Goal: Check status: Check status

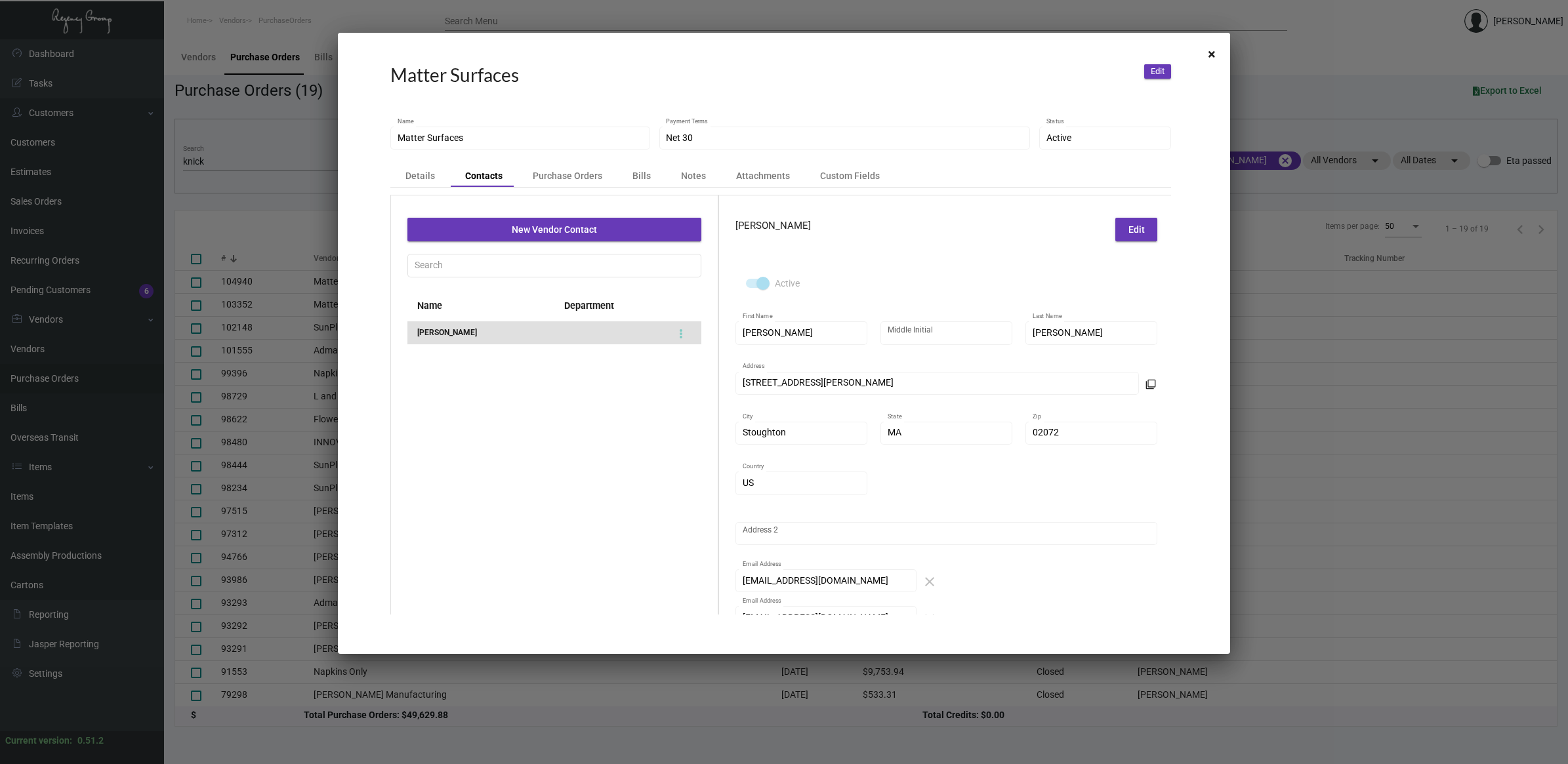
click at [264, 152] on div at bounding box center [784, 382] width 1568 height 764
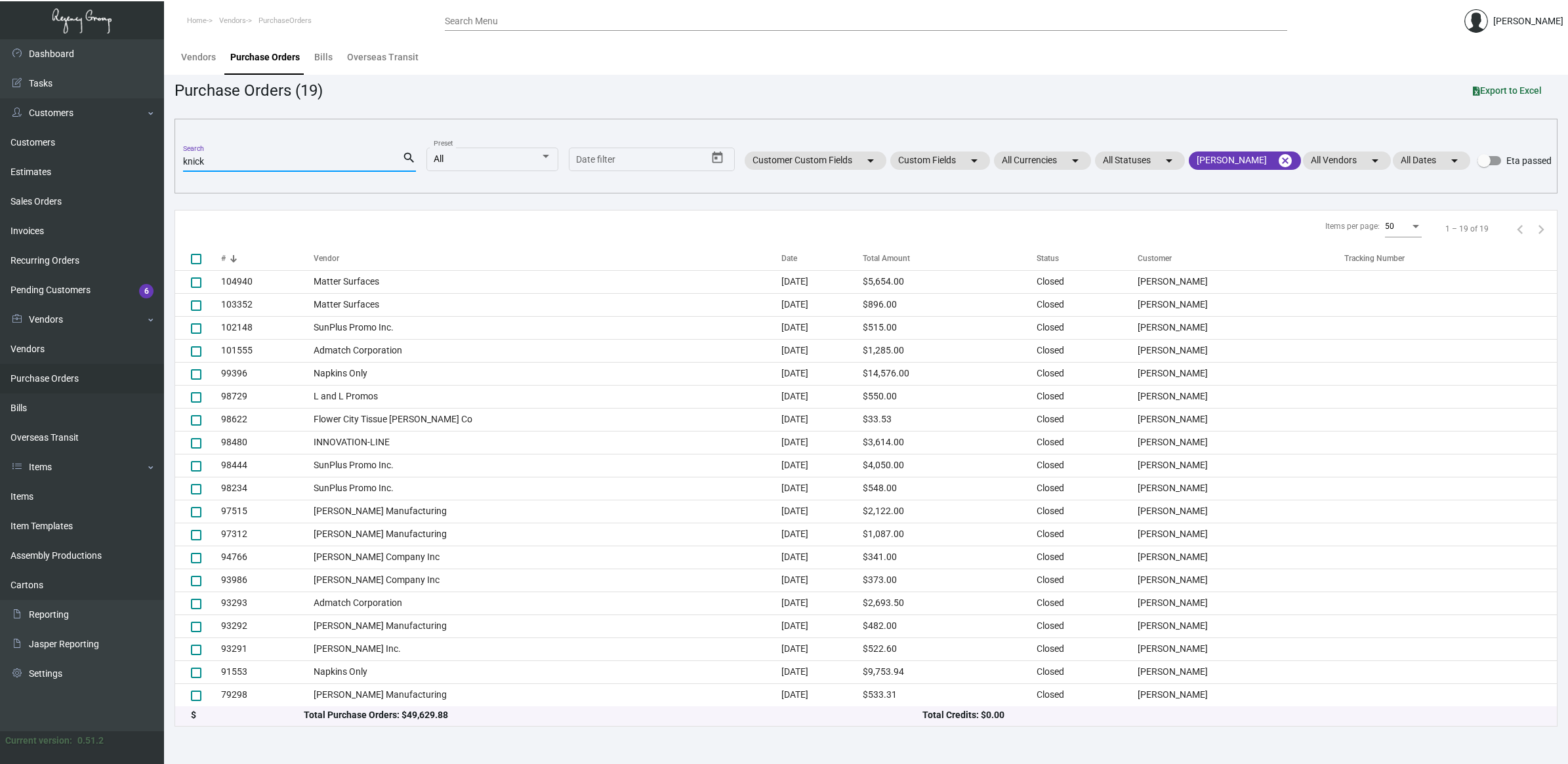
click at [238, 164] on input "knick" at bounding box center [292, 161] width 219 height 10
paste input "82846"
type input "82846"
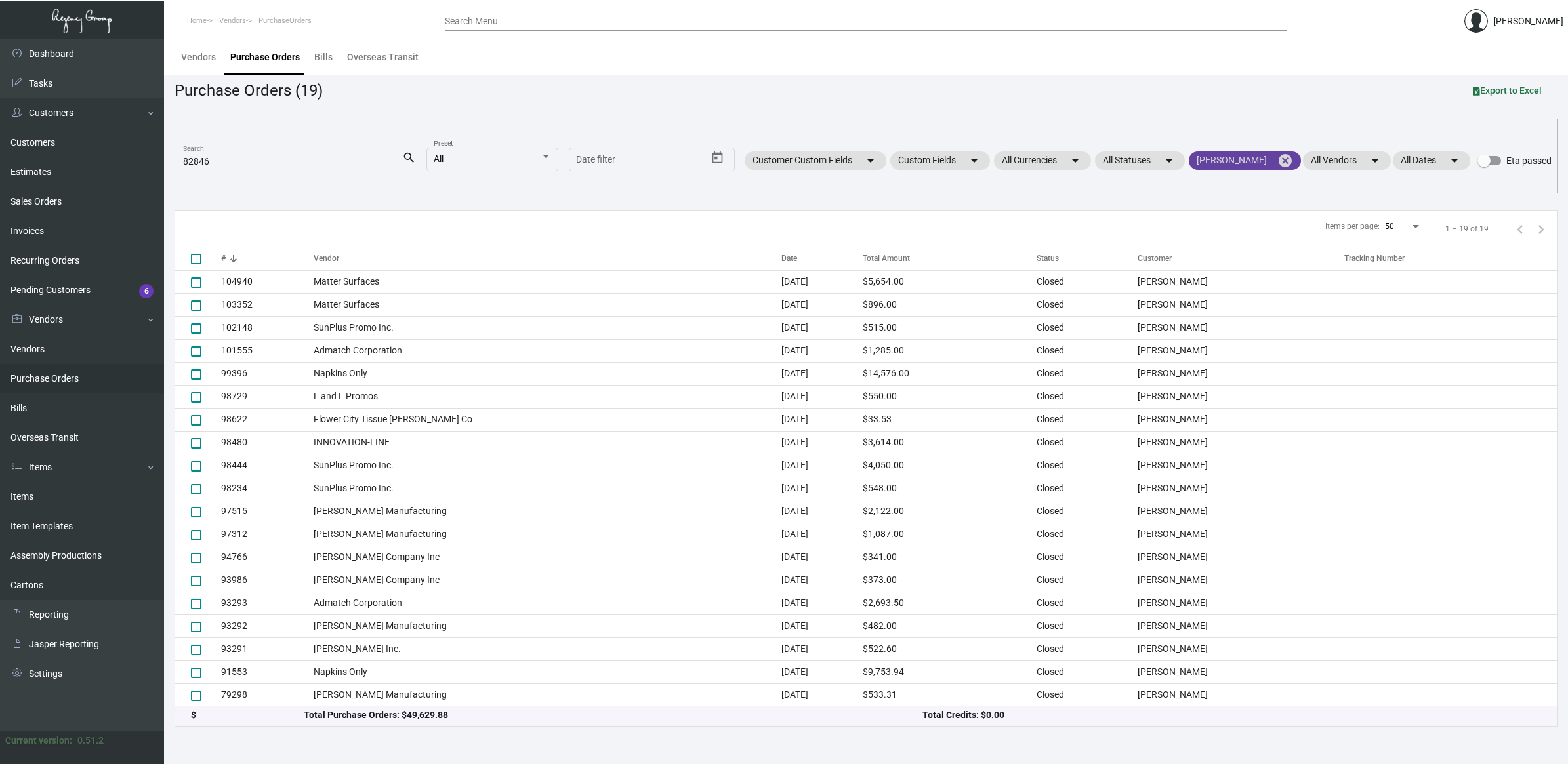
click at [1281, 162] on mat-icon "cancel" at bounding box center [1285, 161] width 16 height 16
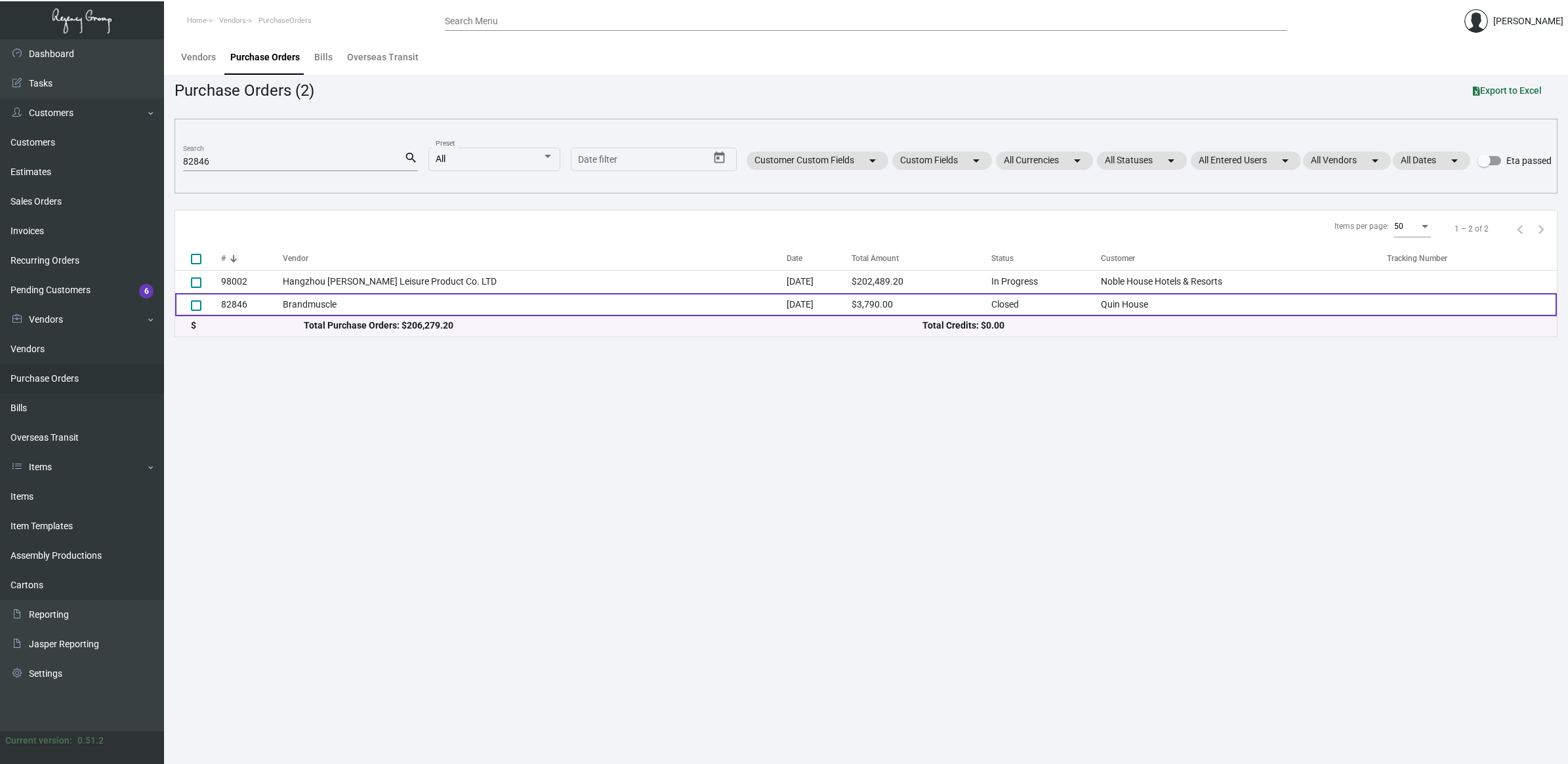
click at [310, 301] on td "Brandmuscle" at bounding box center [534, 304] width 504 height 23
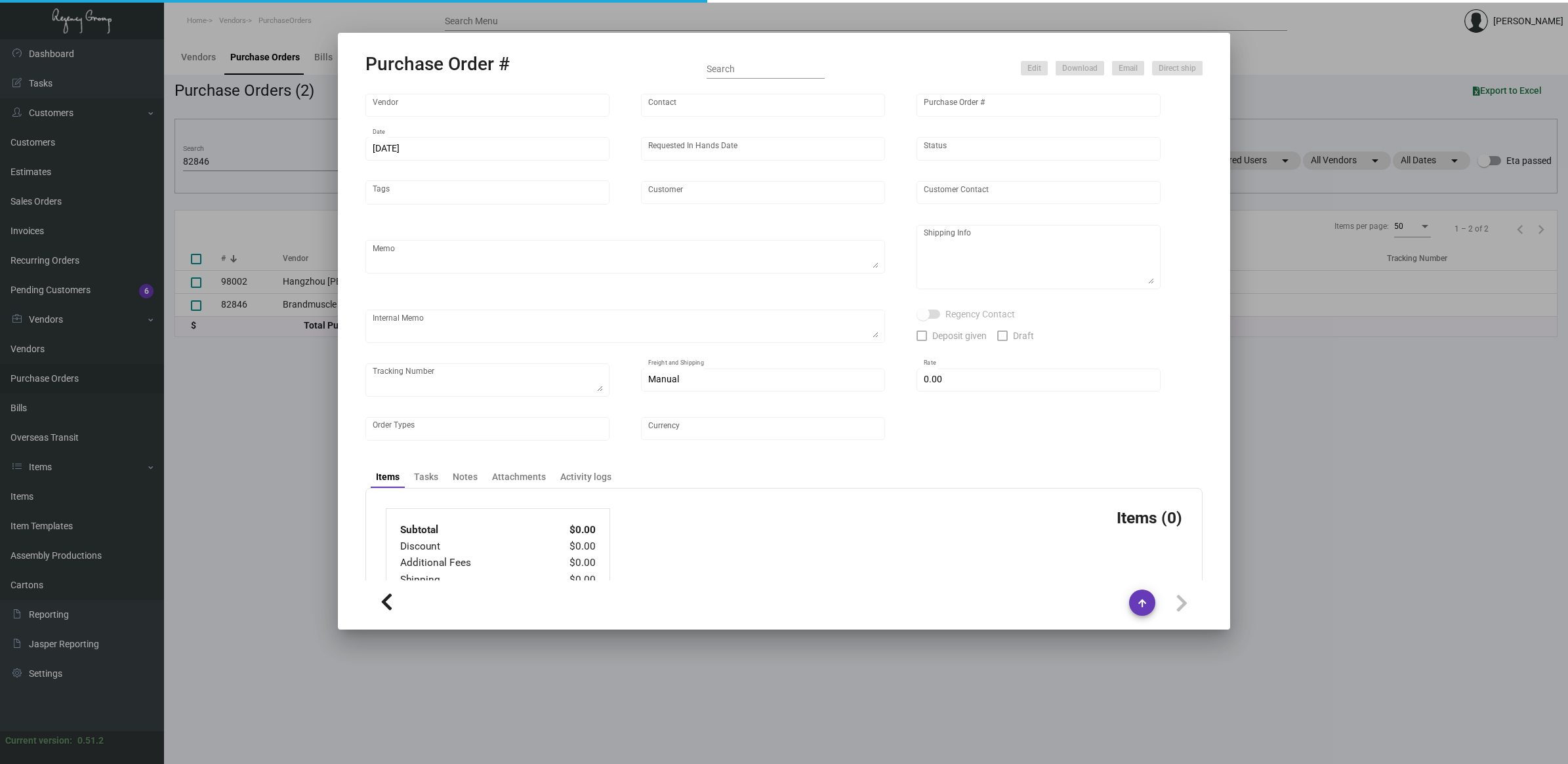
type input "Brandmuscle"
type input "[PERSON_NAME]"
type input "82846"
type input "[DATE]"
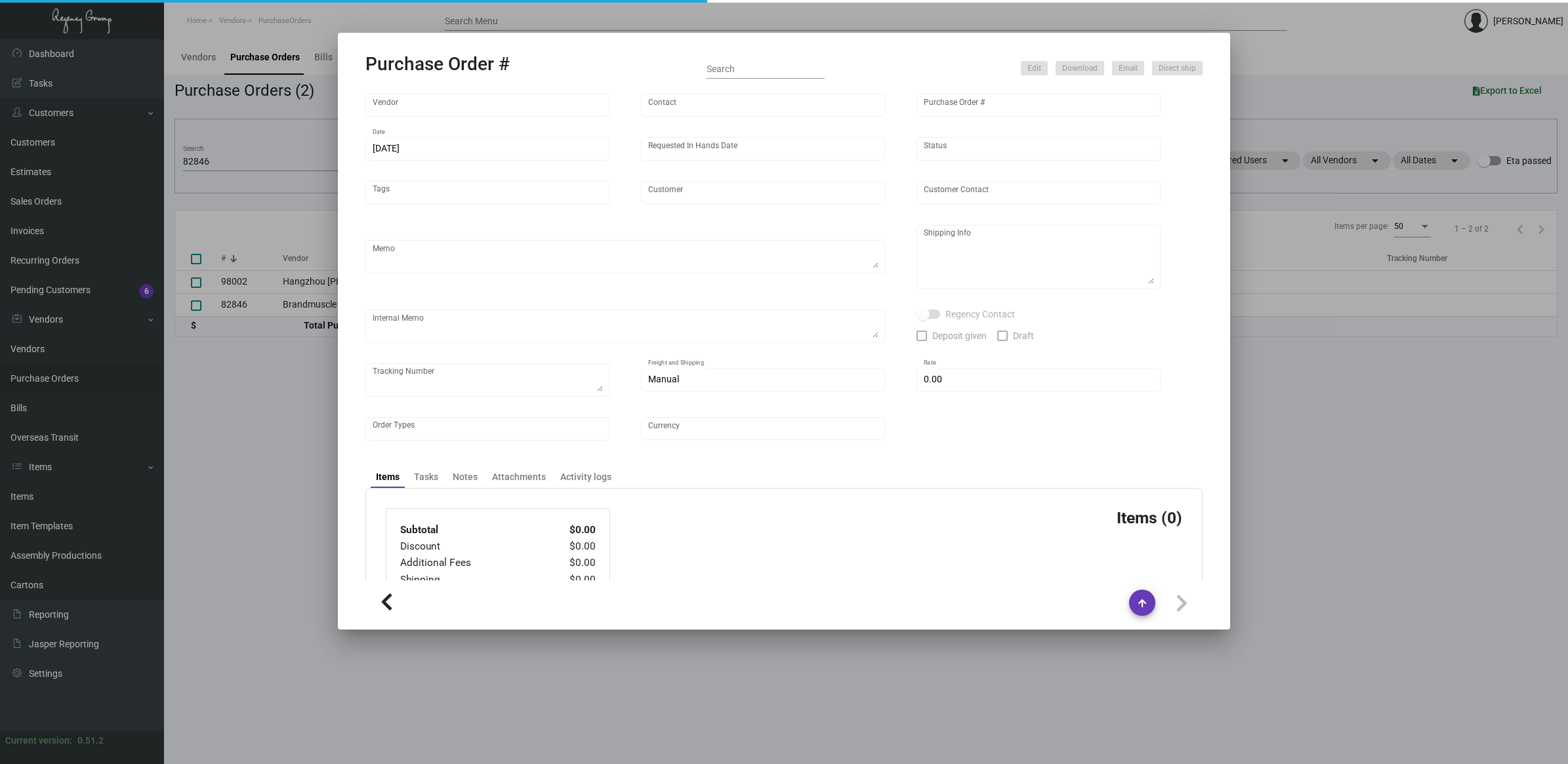
type input "Quin House"
type textarea "Refer to PO for pre-production sample, #82047. UPDATE Size."
type textarea "Regency Group NJ [PERSON_NAME] [STREET_ADDRESS]"
type textarea "HOLD SHIPPING TO THE HOTEL TILL GIVEN THE GREEN LIGHT"
checkbox input "true"
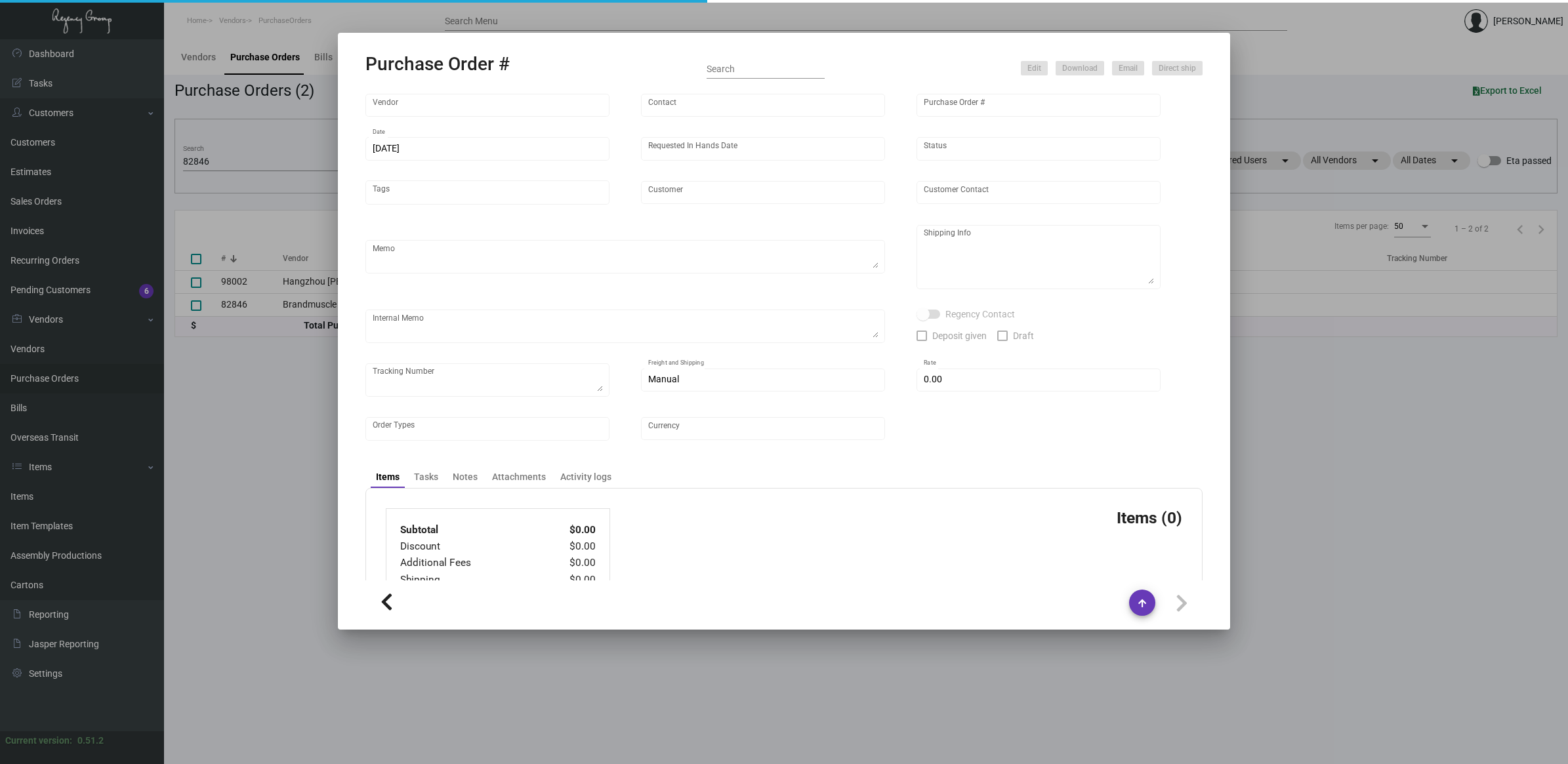
type input "$ 0.00"
type input "United States Dollar $"
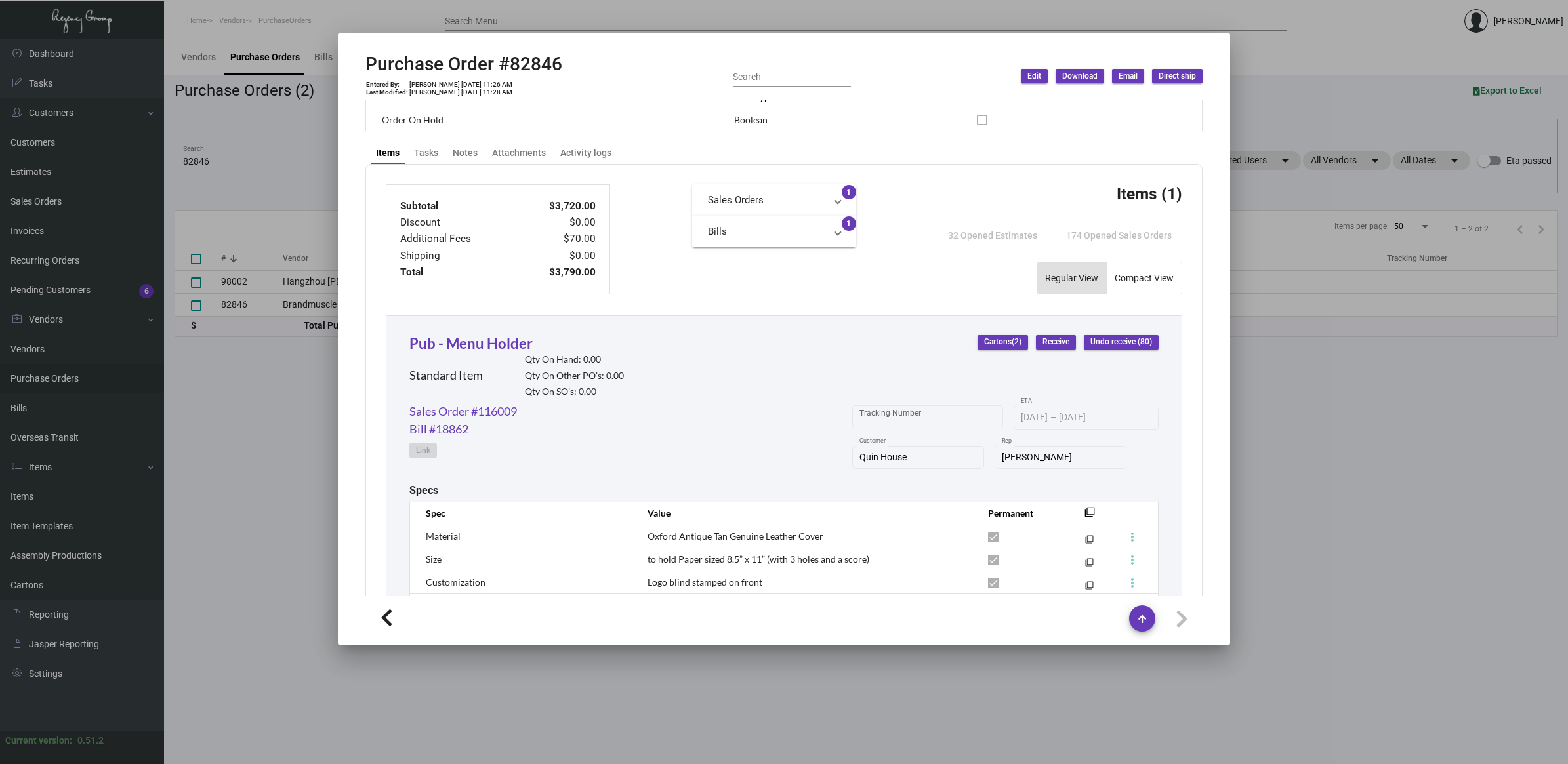
scroll to position [535, 0]
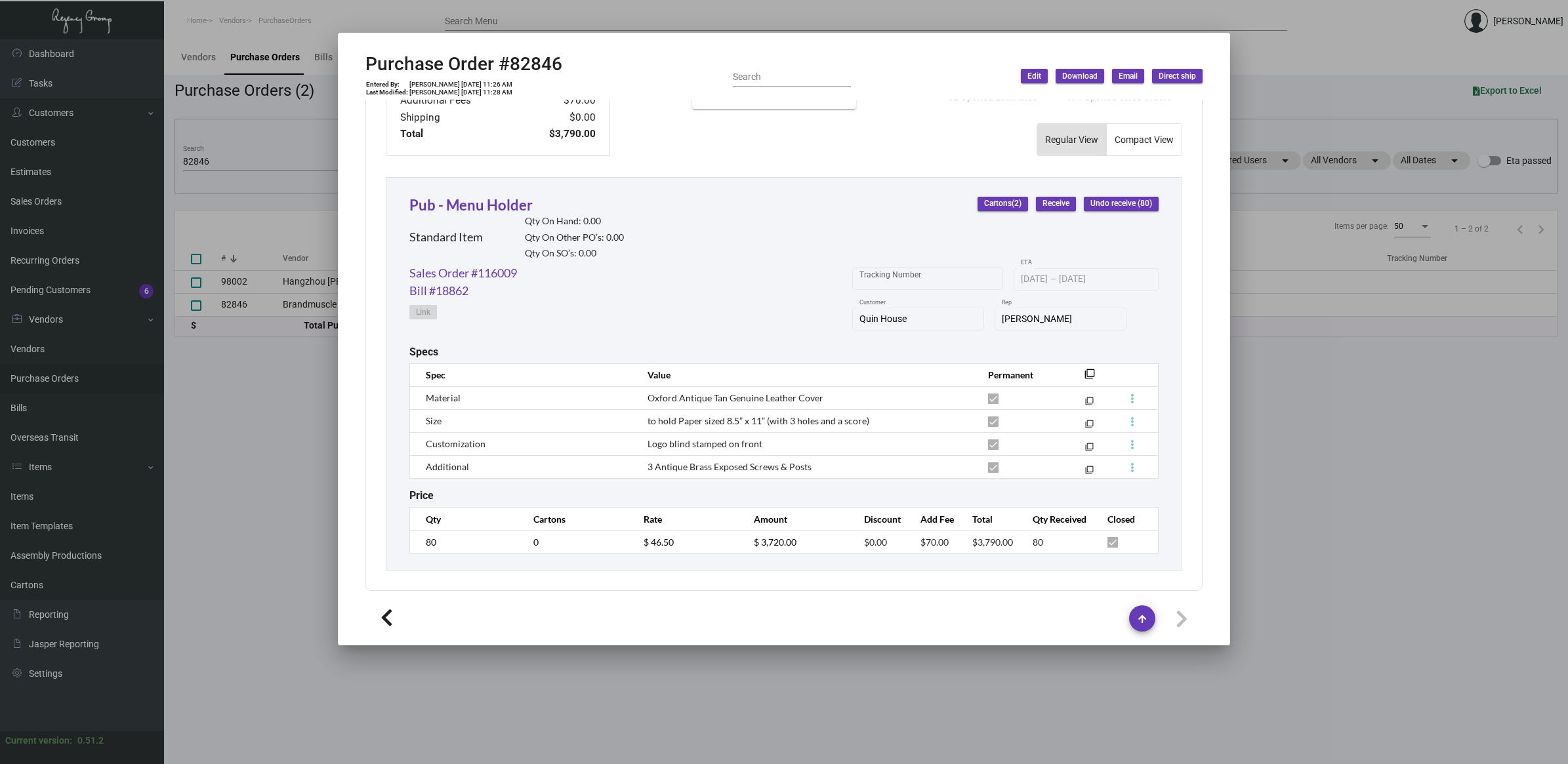
click at [537, 60] on h2 "Purchase Order #82846" at bounding box center [464, 64] width 197 height 22
copy h2 "82846"
drag, startPoint x: 806, startPoint y: 462, endPoint x: 564, endPoint y: 462, distance: 242.0
click at [564, 462] on tr "Additional 3 Antique Brass Exposed Screws & Posts filter_none" at bounding box center [784, 466] width 749 height 23
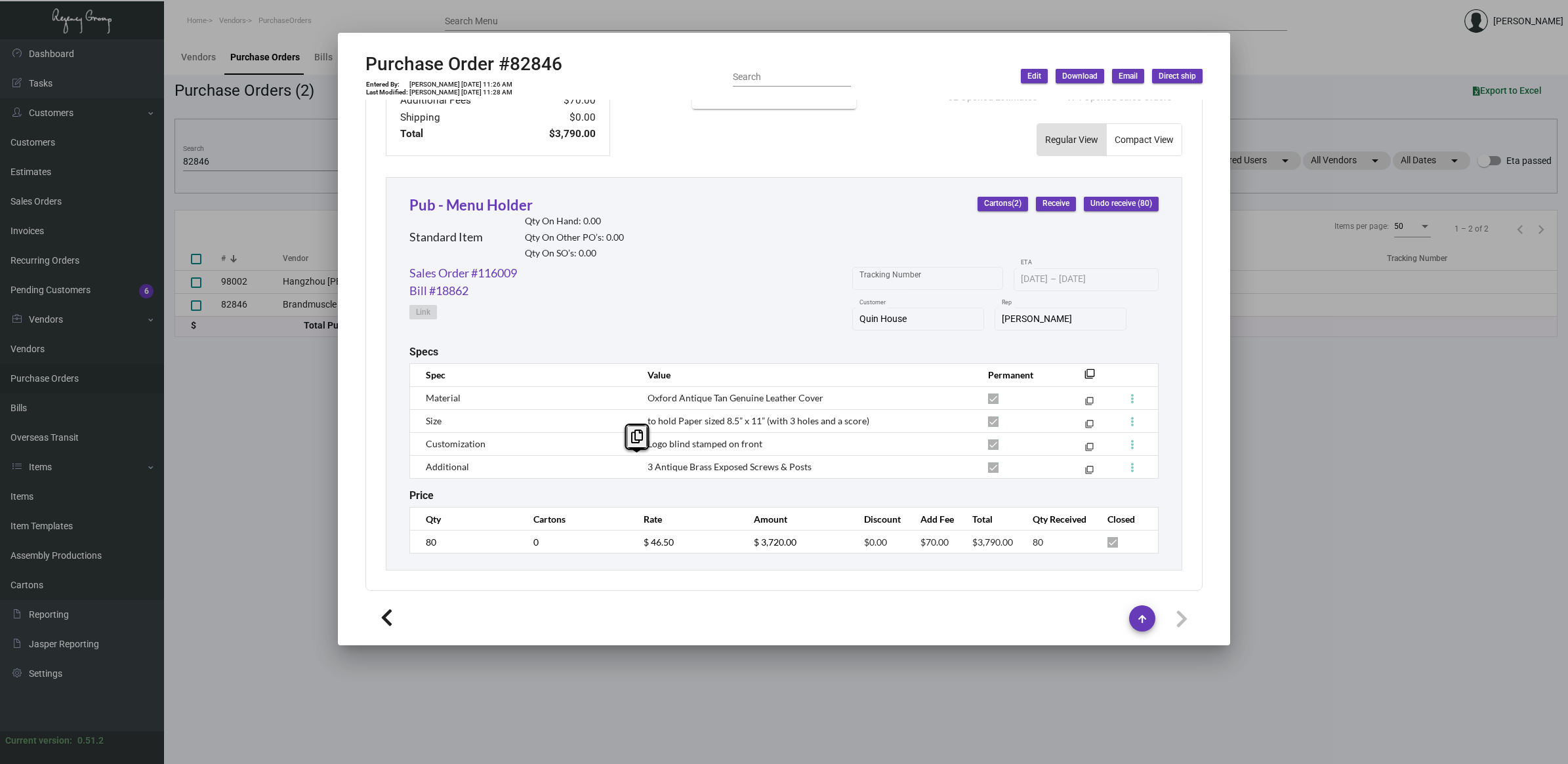
click at [710, 464] on span "3 Antique Brass Exposed Screws & Posts" at bounding box center [729, 467] width 164 height 11
click at [683, 464] on span "3 Antique Brass Exposed Screws & Posts" at bounding box center [729, 467] width 164 height 11
copy table "Spec Value Permanent filter_none Material Oxford Antique Tan Genuine Leather Co…"
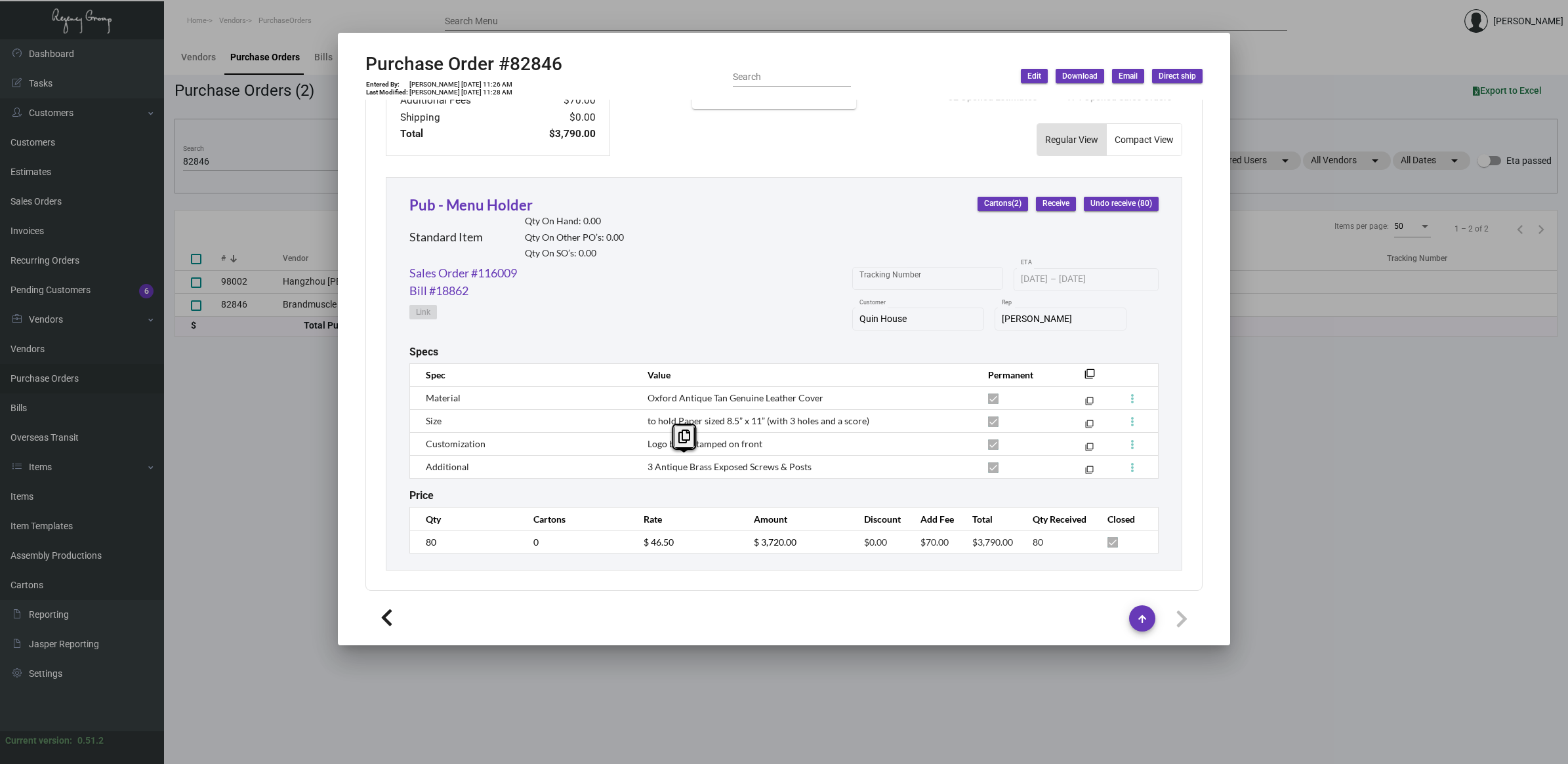
click at [519, 64] on h2 "Purchase Order #82846" at bounding box center [464, 64] width 197 height 22
click at [520, 63] on h2 "Purchase Order #82846" at bounding box center [464, 64] width 197 height 22
copy h2 "82846"
drag, startPoint x: 820, startPoint y: 469, endPoint x: 640, endPoint y: 387, distance: 197.8
click at [640, 387] on tbody "Material Oxford Antique Tan Genuine Leather Cover filter_none Size to hold Pape…" at bounding box center [784, 432] width 749 height 92
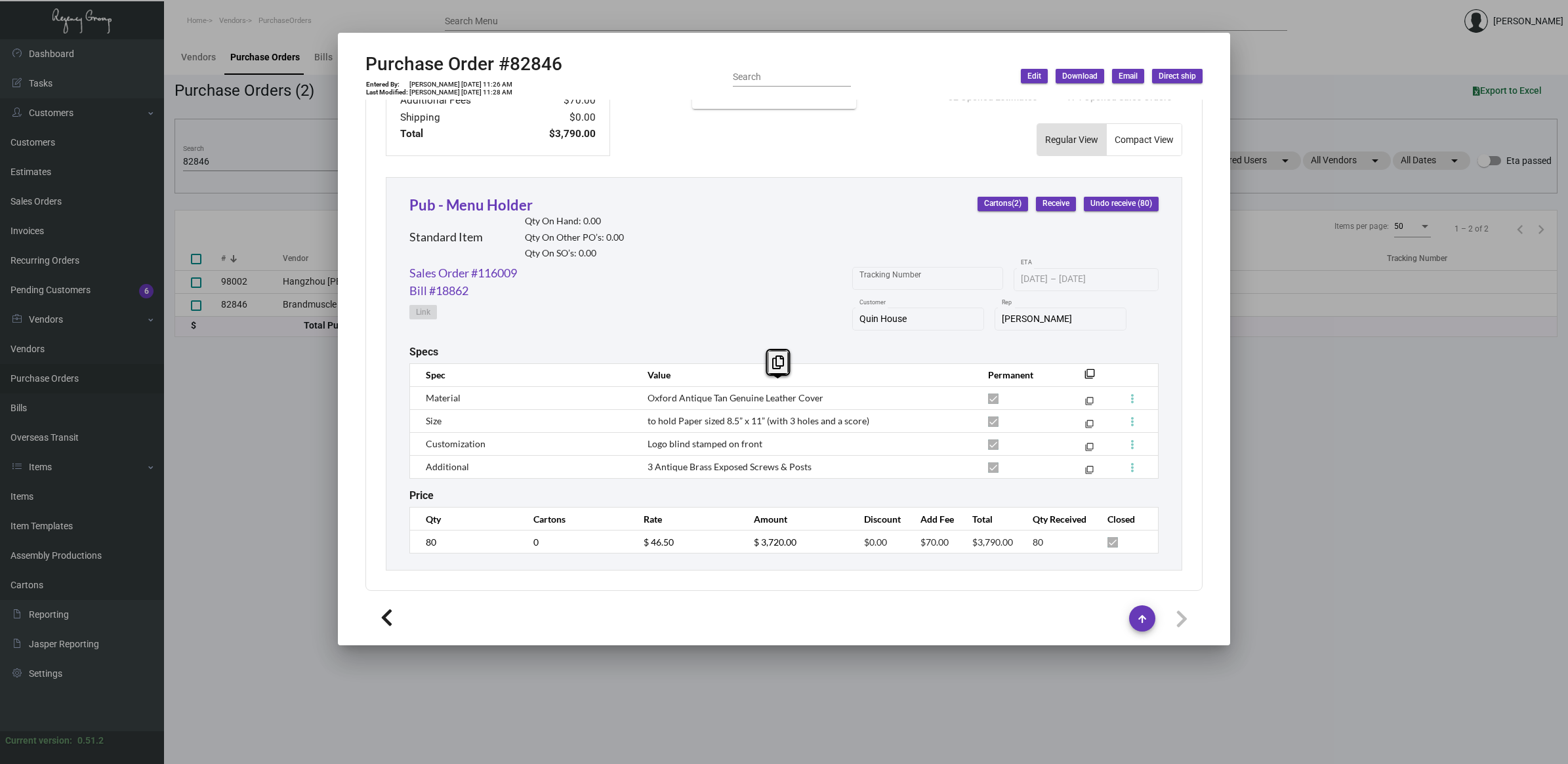
copy tbody "Oxford Antique Tan Genuine Leather Cover filter_none Size to hold Paper sized 8…"
